Goal: Navigation & Orientation: Find specific page/section

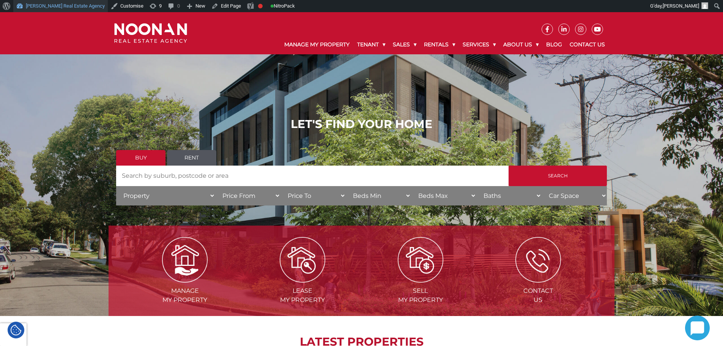
click at [57, 6] on link "[PERSON_NAME] Real Estate Agency" at bounding box center [60, 6] width 95 height 12
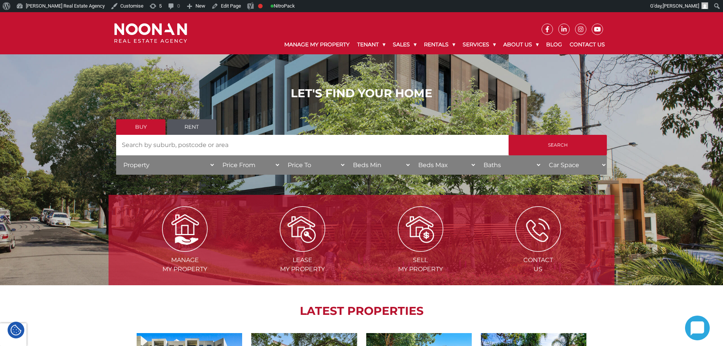
scroll to position [273, 0]
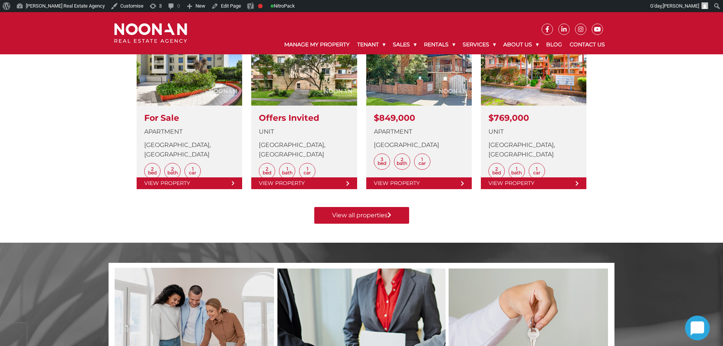
scroll to position [334, 0]
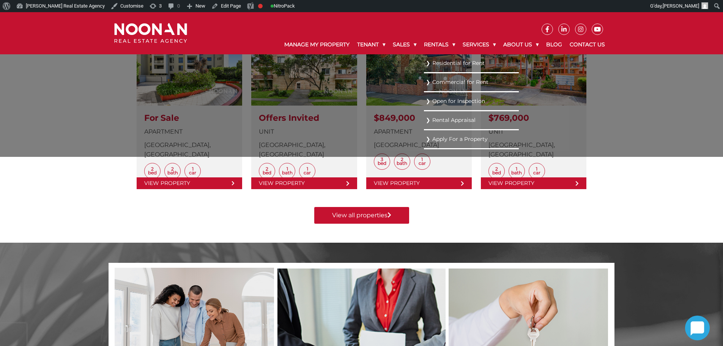
click at [444, 60] on link "Residential for Rent" at bounding box center [471, 63] width 91 height 10
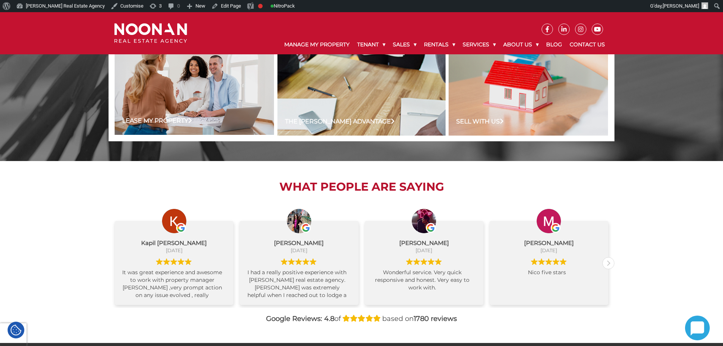
scroll to position [757, 0]
